Goal: Task Accomplishment & Management: Use online tool/utility

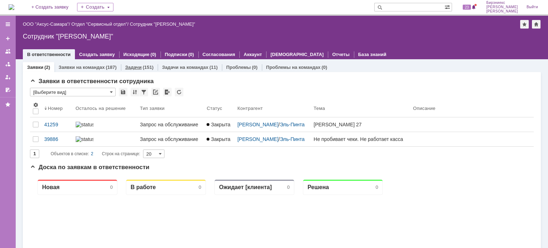
click at [147, 67] on div "(151)" at bounding box center [148, 67] width 11 height 5
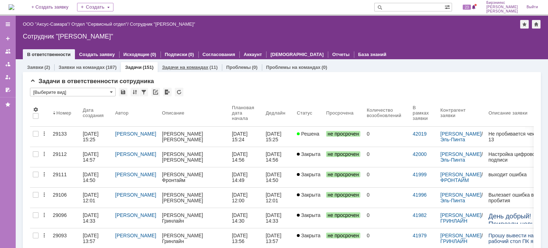
click at [206, 67] on div "Задачи на командах (11)" at bounding box center [190, 67] width 56 height 5
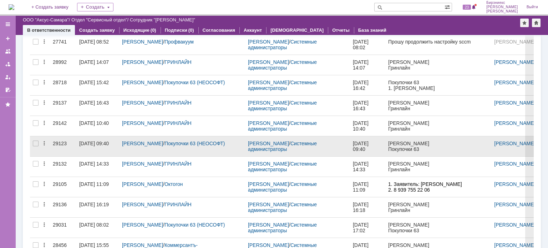
scroll to position [71, 0]
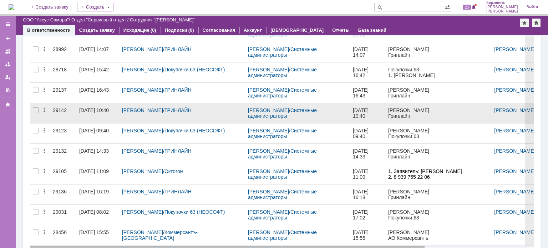
click at [235, 113] on div "Оганесян Анаида Николаевна / ГРИНЛАЙН" at bounding box center [182, 113] width 126 height 20
click at [94, 113] on div "29.09.2025 10:40" at bounding box center [97, 110] width 37 height 6
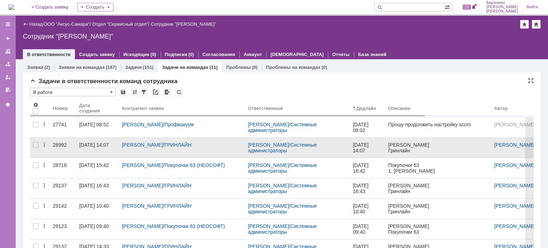
click at [94, 148] on div "17.09.2025 14:07" at bounding box center [97, 145] width 37 height 6
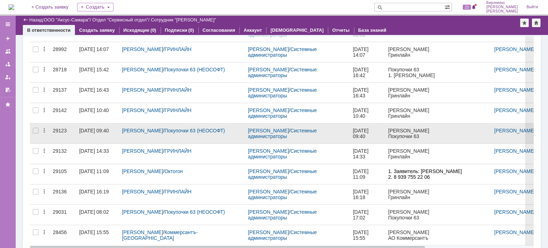
click at [106, 128] on div "26.09.2025 09:40" at bounding box center [94, 131] width 30 height 6
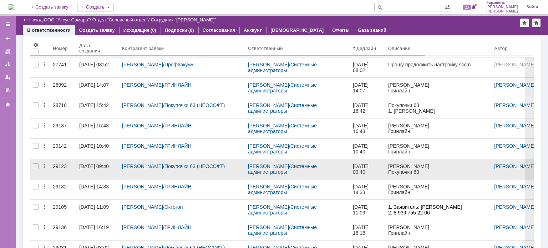
click at [97, 166] on div "26.09.2025 09:40" at bounding box center [94, 166] width 30 height 6
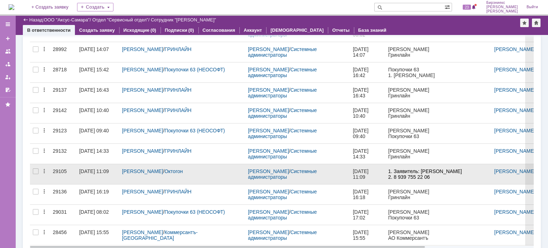
click at [90, 171] on div "25.09.2025 11:09" at bounding box center [94, 171] width 30 height 6
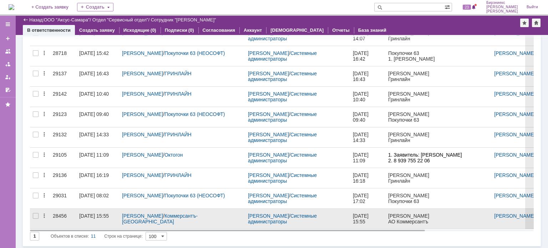
click at [71, 215] on div "28456" at bounding box center [63, 216] width 21 height 6
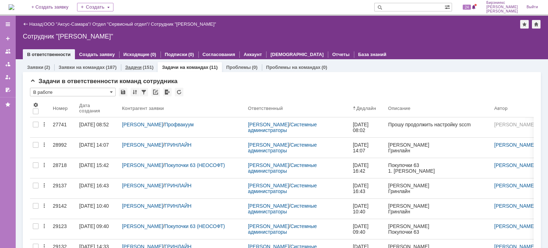
click at [146, 66] on div "(151)" at bounding box center [148, 67] width 11 height 5
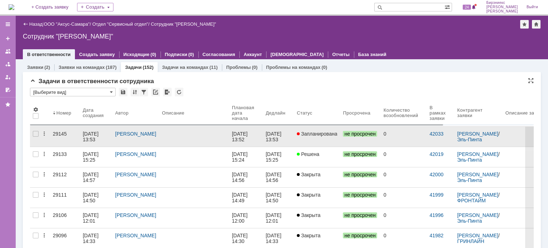
click at [162, 132] on div at bounding box center [194, 134] width 64 height 6
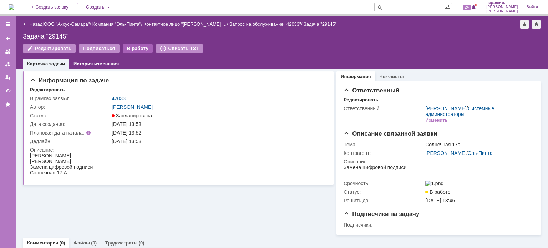
click at [137, 51] on div "В работу" at bounding box center [138, 48] width 30 height 9
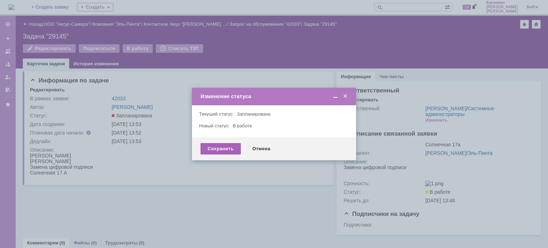
click at [229, 146] on div "Сохранить" at bounding box center [221, 148] width 40 height 11
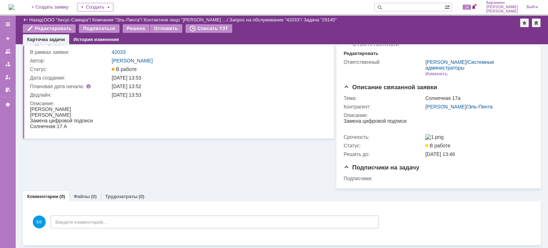
scroll to position [25, 0]
click at [135, 28] on div "Решена" at bounding box center [136, 28] width 27 height 9
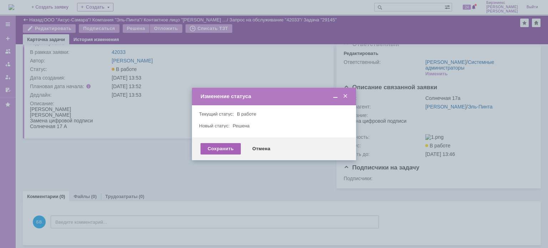
click at [222, 148] on div "Сохранить" at bounding box center [221, 148] width 40 height 11
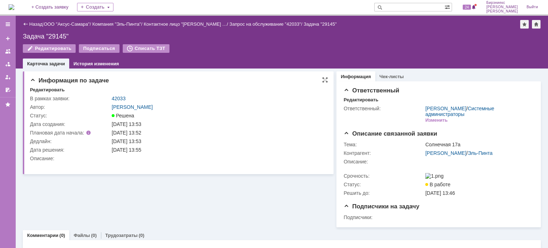
scroll to position [0, 0]
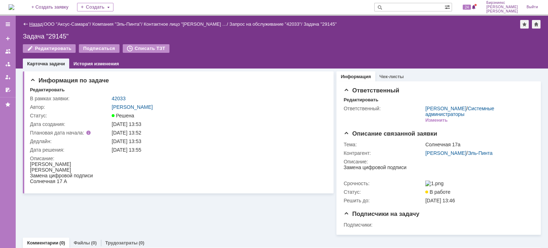
click at [32, 24] on link "Назад" at bounding box center [35, 23] width 13 height 5
